Goal: Information Seeking & Learning: Learn about a topic

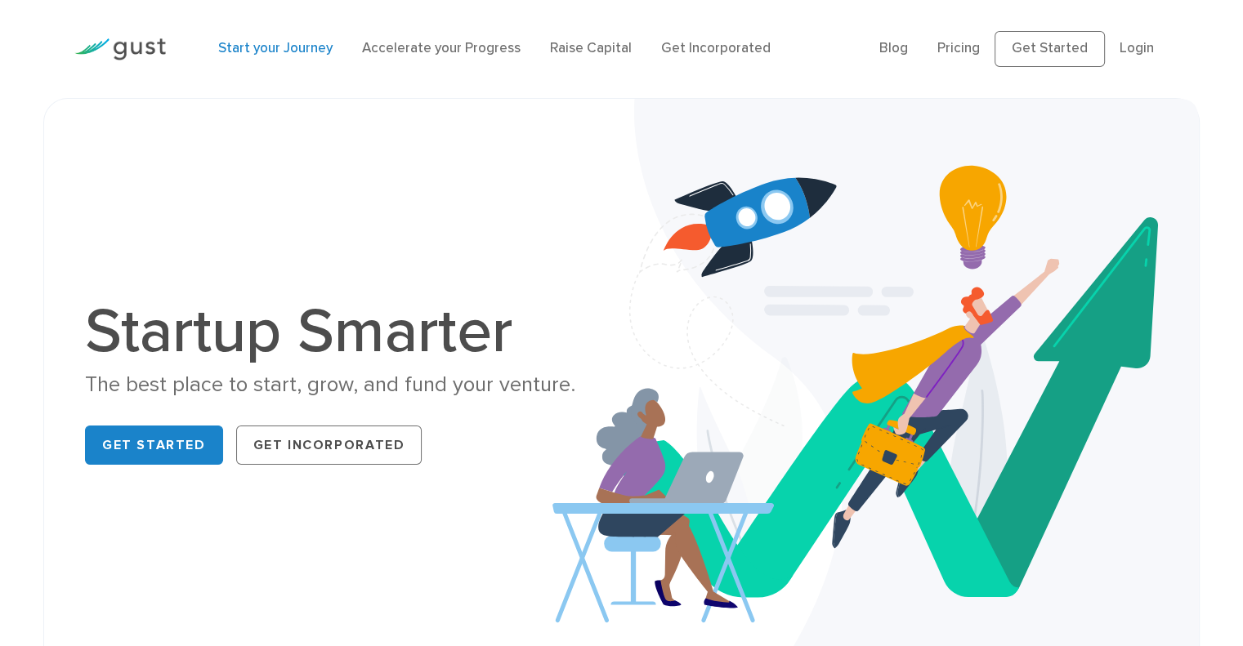
click at [303, 45] on link "Start your Journey" at bounding box center [275, 48] width 114 height 16
click at [691, 49] on link "Get Incorporated" at bounding box center [716, 48] width 110 height 16
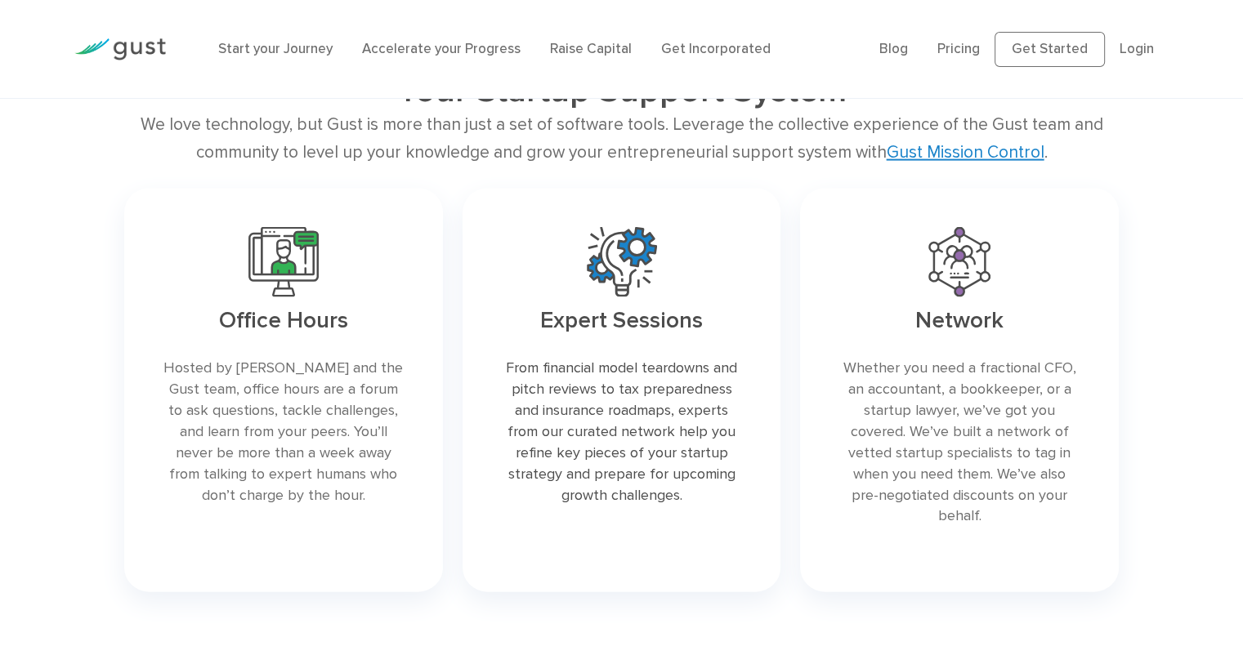
scroll to position [3405, 0]
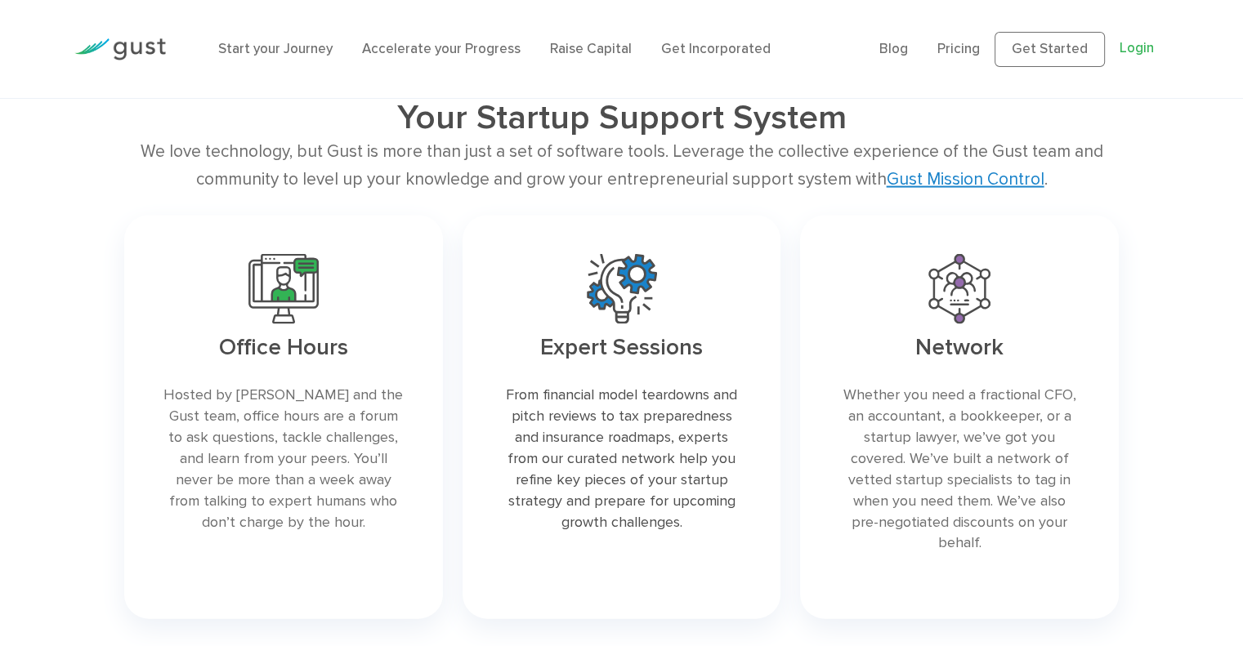
click at [1135, 48] on link "Login" at bounding box center [1137, 48] width 34 height 16
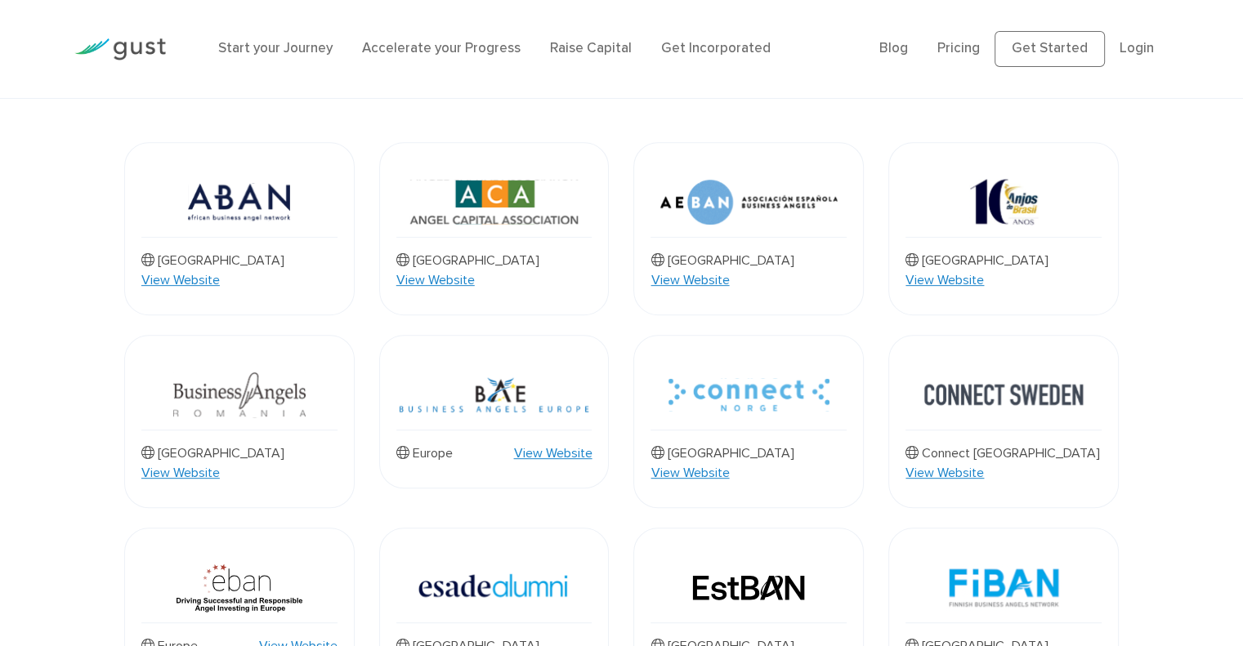
scroll to position [628, 0]
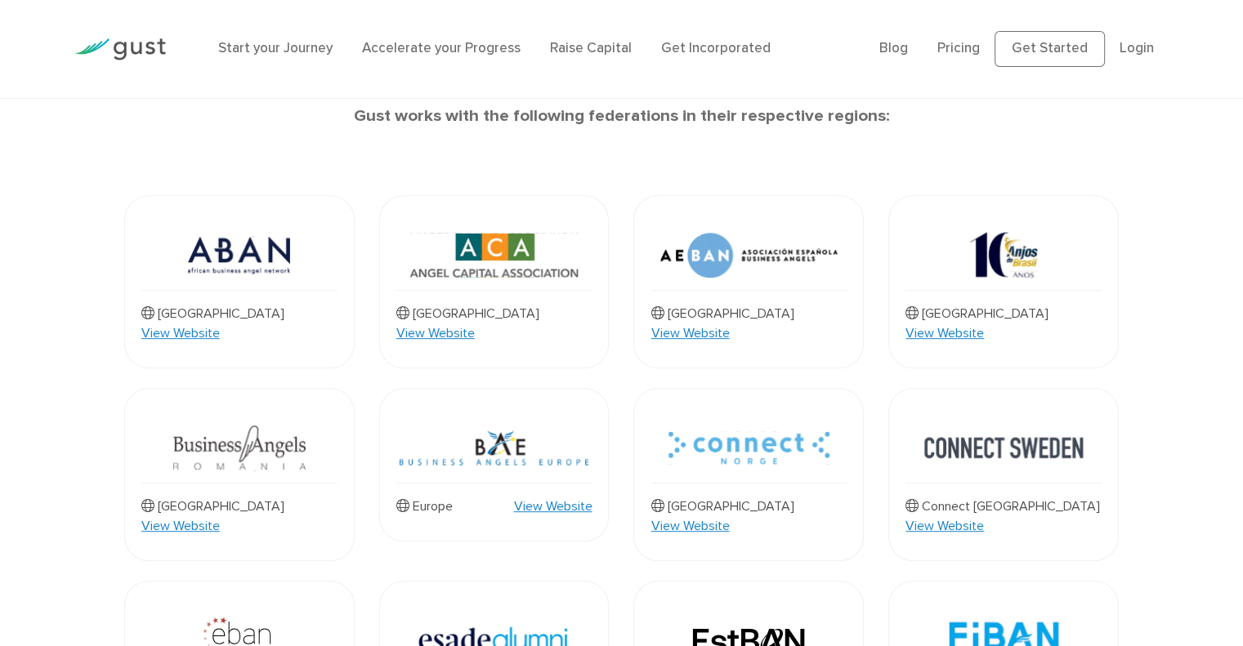
click at [475, 324] on link "View Website" at bounding box center [435, 334] width 78 height 20
